Goal: Entertainment & Leisure: Consume media (video, audio)

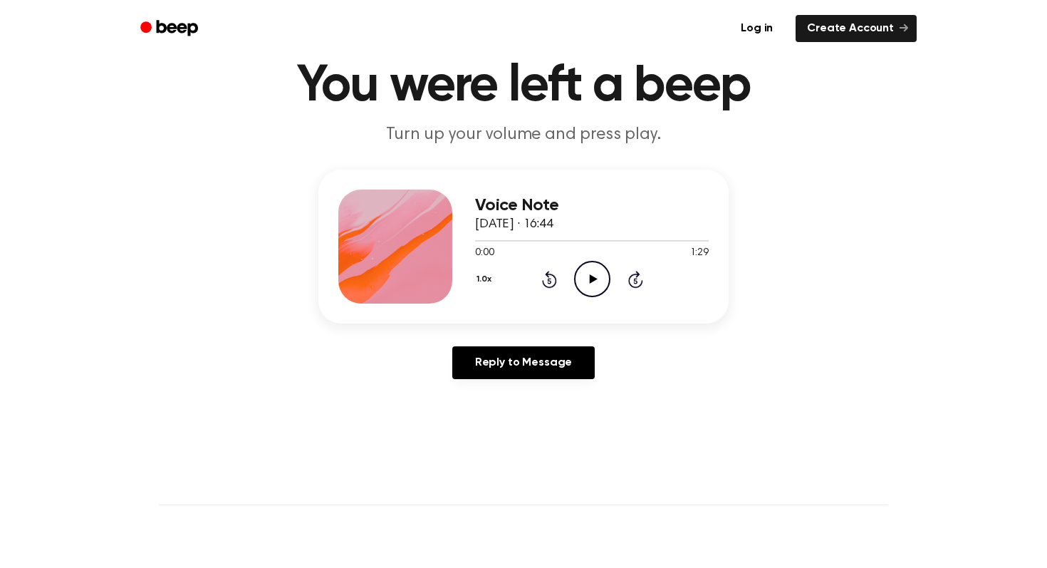
scroll to position [55, 0]
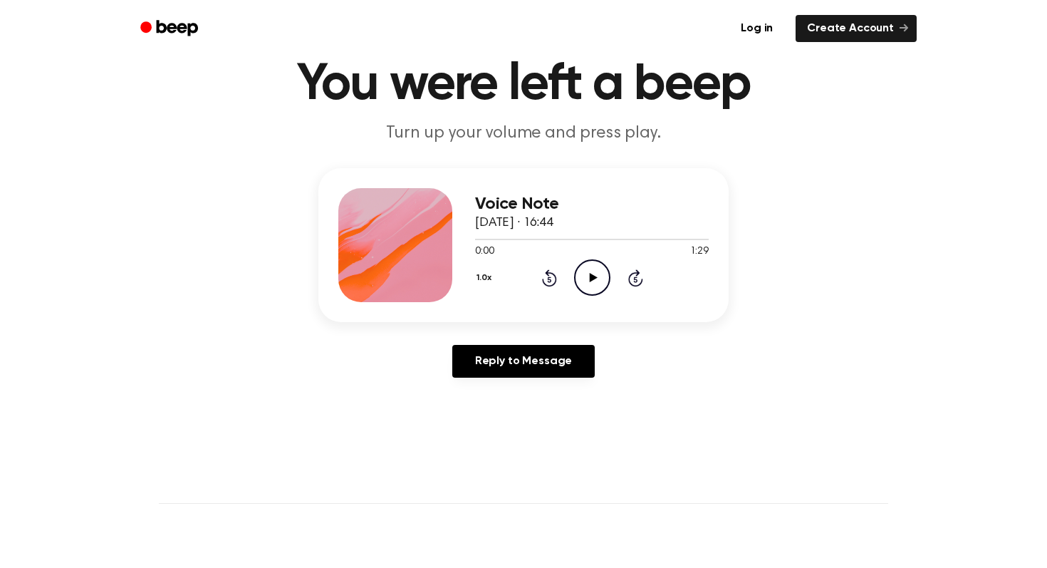
click at [600, 274] on icon "Play Audio" at bounding box center [592, 277] width 36 height 36
click at [590, 283] on icon "Pause Audio" at bounding box center [592, 277] width 36 height 36
click at [594, 266] on icon "Play Audio" at bounding box center [592, 277] width 36 height 36
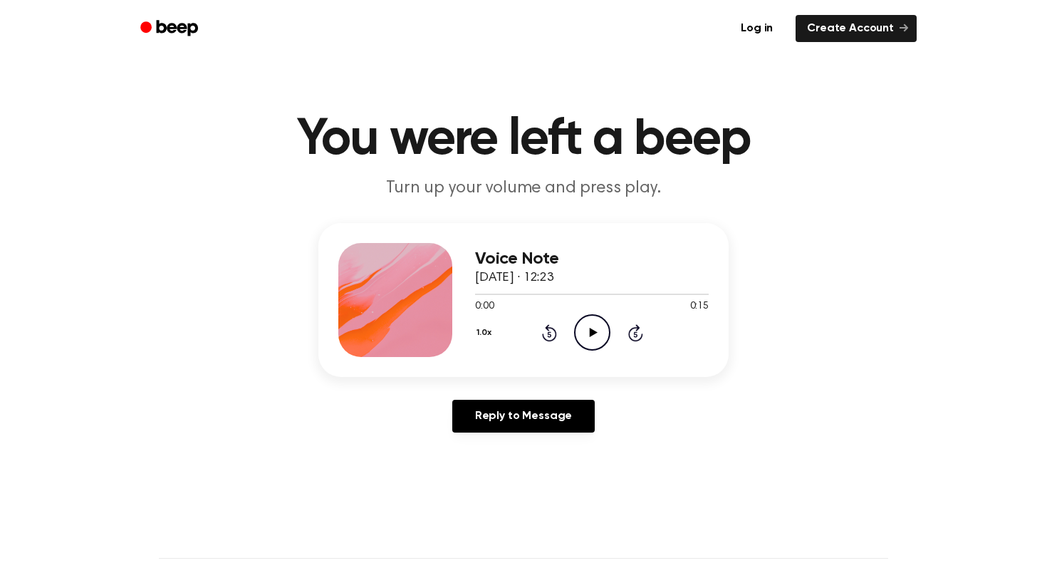
click at [584, 328] on icon "Play Audio" at bounding box center [592, 332] width 36 height 36
click at [592, 333] on icon at bounding box center [593, 332] width 8 height 9
